Goal: Transaction & Acquisition: Purchase product/service

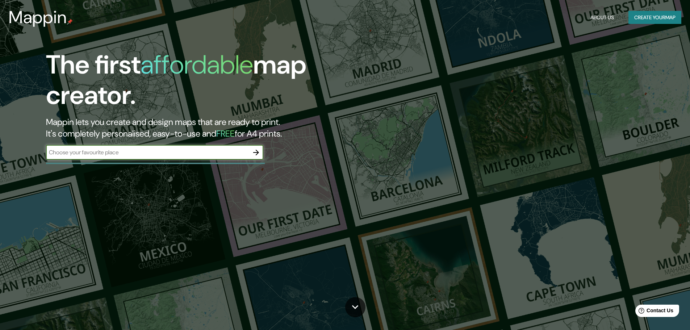
click at [210, 159] on div "​" at bounding box center [154, 152] width 217 height 14
type input "h"
click at [171, 150] on input "text" at bounding box center [147, 152] width 203 height 8
type input "[GEOGRAPHIC_DATA]"
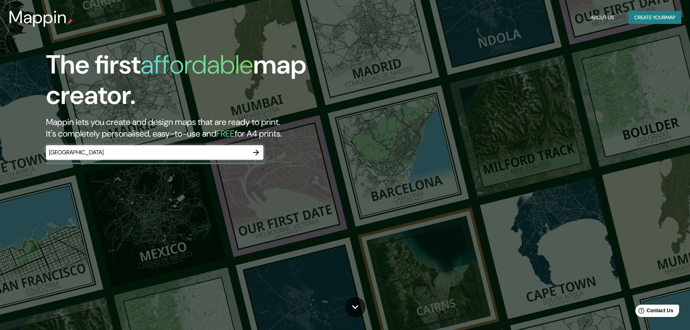
click at [248, 147] on div "peru ​" at bounding box center [154, 152] width 217 height 14
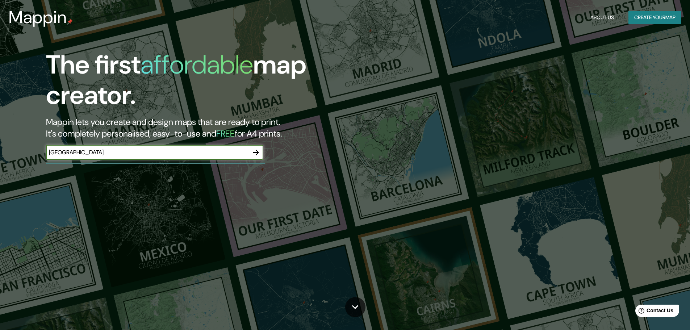
click at [250, 152] on button "button" at bounding box center [256, 152] width 14 height 14
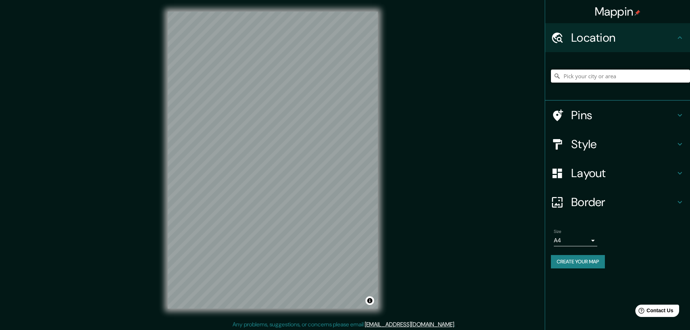
click at [588, 77] on input "Pick your city or area" at bounding box center [620, 76] width 139 height 13
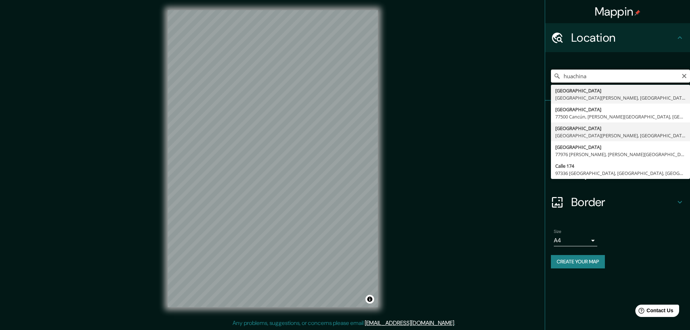
scroll to position [2, 0]
click at [576, 81] on input "huachina" at bounding box center [620, 76] width 139 height 13
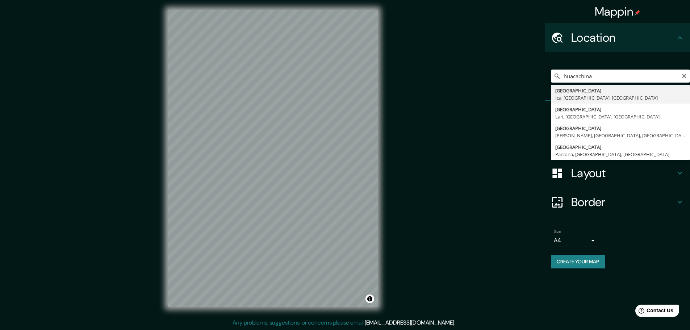
type input "Calle Huacachina, [GEOGRAPHIC_DATA], [GEOGRAPHIC_DATA], [GEOGRAPHIC_DATA]"
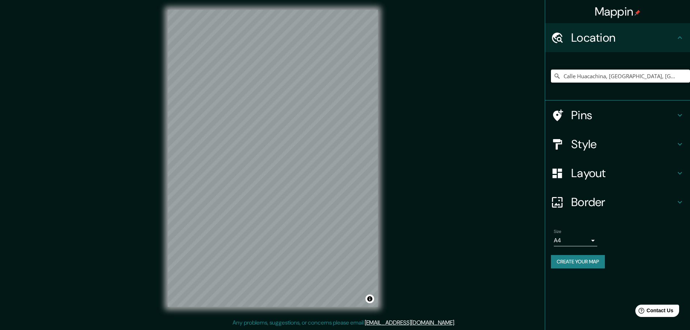
scroll to position [0, 0]
